Goal: Information Seeking & Learning: Learn about a topic

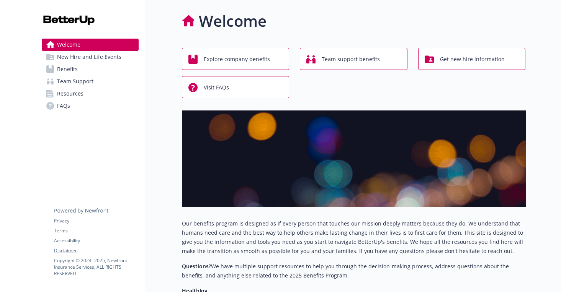
click at [265, 60] on span "Explore company benefits" at bounding box center [237, 59] width 66 height 15
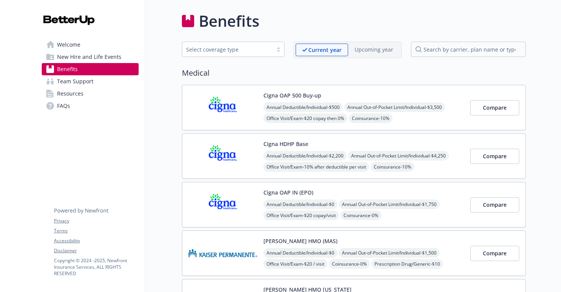
click at [94, 57] on span "New Hire and Life Events" at bounding box center [89, 57] width 64 height 12
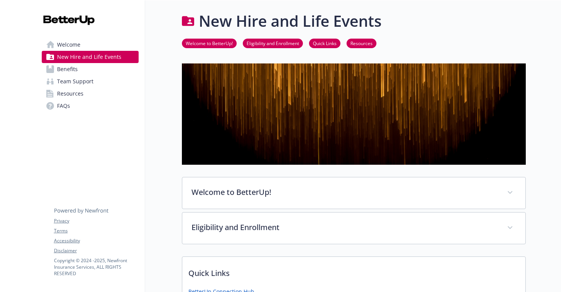
click at [62, 47] on span "Welcome" at bounding box center [68, 45] width 23 height 12
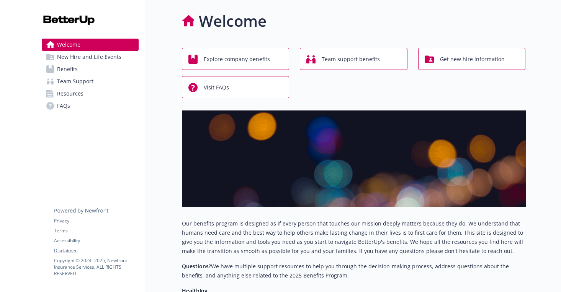
click at [270, 63] on div "Explore company benefits" at bounding box center [236, 59] width 97 height 15
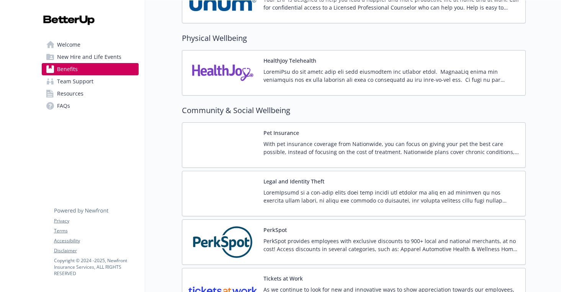
scroll to position [1617, 0]
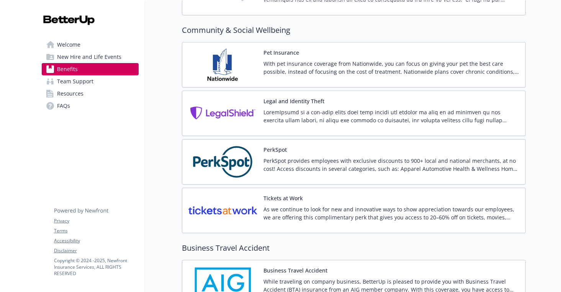
click at [362, 77] on div "With pet insurance coverage from Nationwide, you can focus on giving your pet t…" at bounding box center [391, 70] width 256 height 21
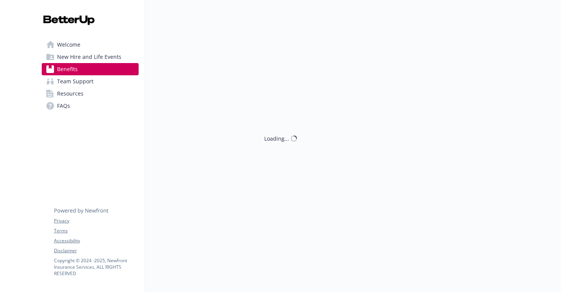
scroll to position [0, 0]
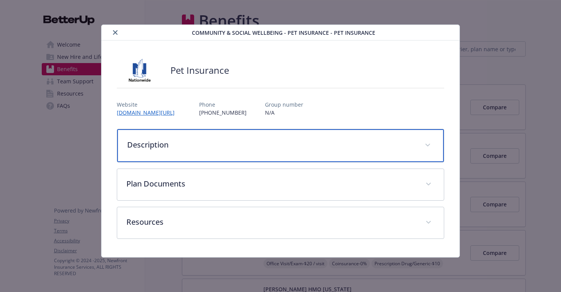
click at [333, 149] on p "Description" at bounding box center [271, 144] width 289 height 11
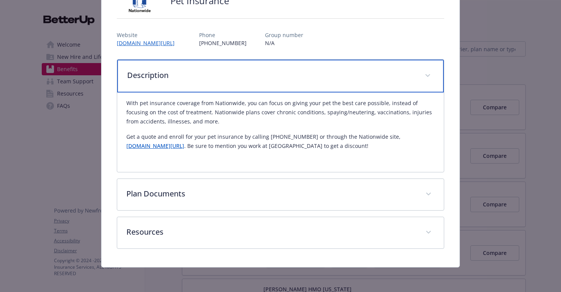
scroll to position [70, 0]
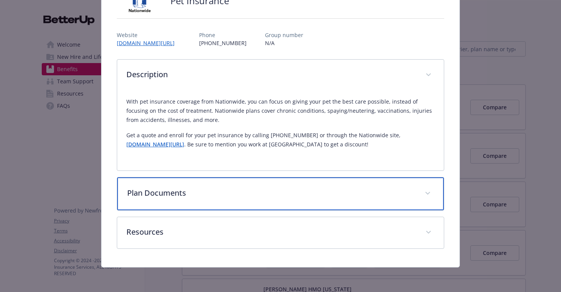
click at [316, 209] on div "Plan Documents" at bounding box center [280, 194] width 327 height 33
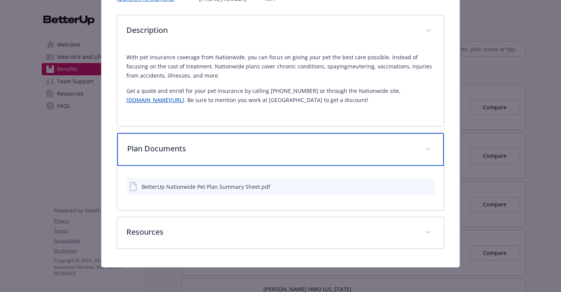
scroll to position [114, 0]
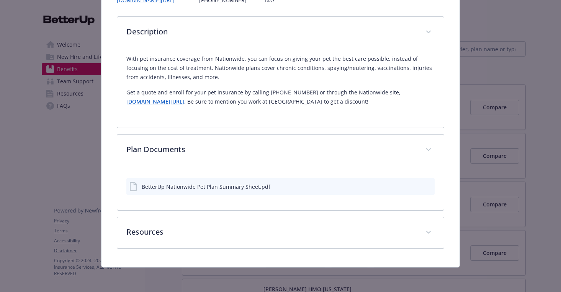
click at [415, 188] on icon "download file" at bounding box center [415, 186] width 6 height 6
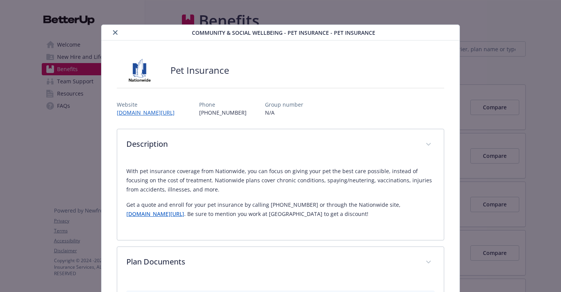
scroll to position [0, 0]
click at [115, 33] on icon "close" at bounding box center [115, 32] width 5 height 5
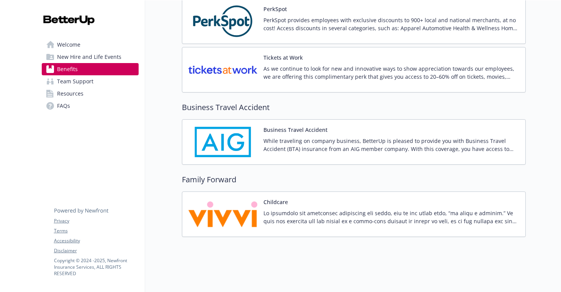
scroll to position [1685, 0]
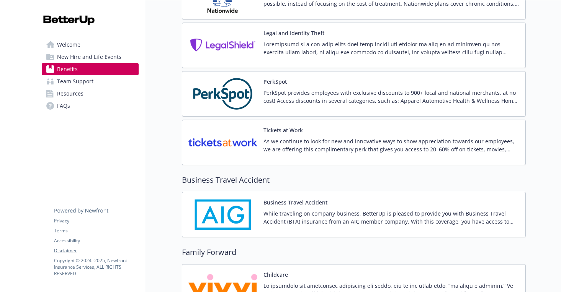
click at [282, 144] on p "As we continue to look for new and innovative ways to show appreciation towards…" at bounding box center [391, 145] width 256 height 16
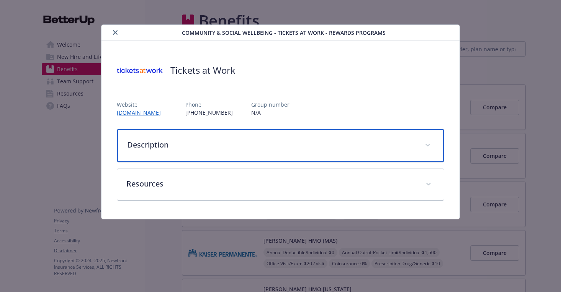
click at [282, 144] on p "Description" at bounding box center [271, 144] width 289 height 11
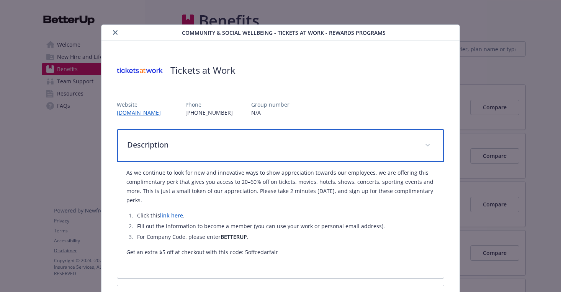
scroll to position [0, 0]
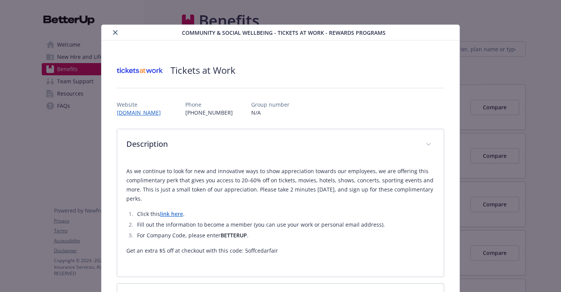
click at [115, 32] on icon "close" at bounding box center [115, 32] width 5 height 5
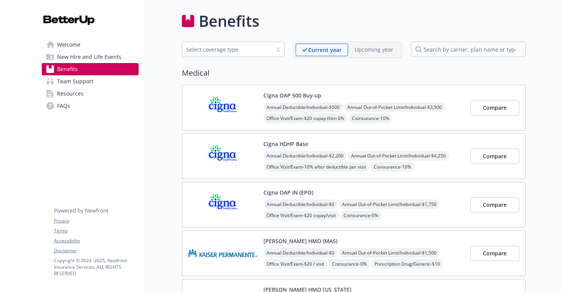
click at [106, 57] on span "New Hire and Life Events" at bounding box center [89, 57] width 64 height 12
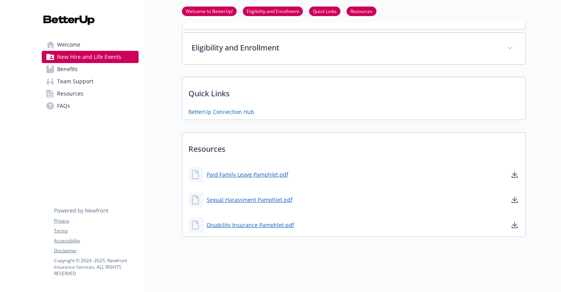
scroll to position [180, 0]
click at [88, 95] on link "Resources" at bounding box center [90, 94] width 97 height 12
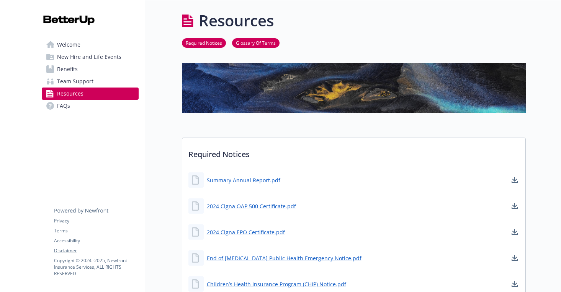
click at [83, 80] on span "Team Support" at bounding box center [75, 81] width 36 height 12
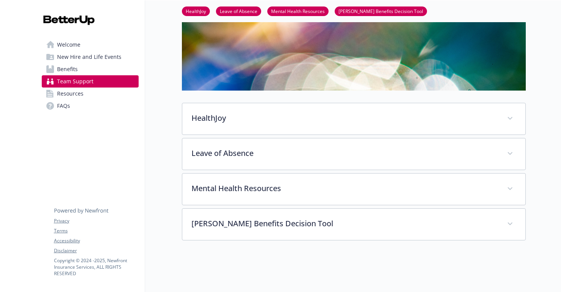
scroll to position [40, 0]
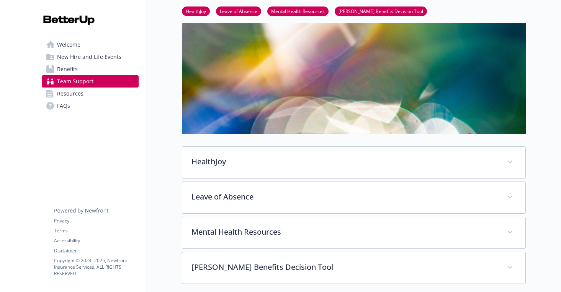
click at [73, 94] on span "Resources" at bounding box center [70, 94] width 26 height 12
